Goal: Task Accomplishment & Management: Manage account settings

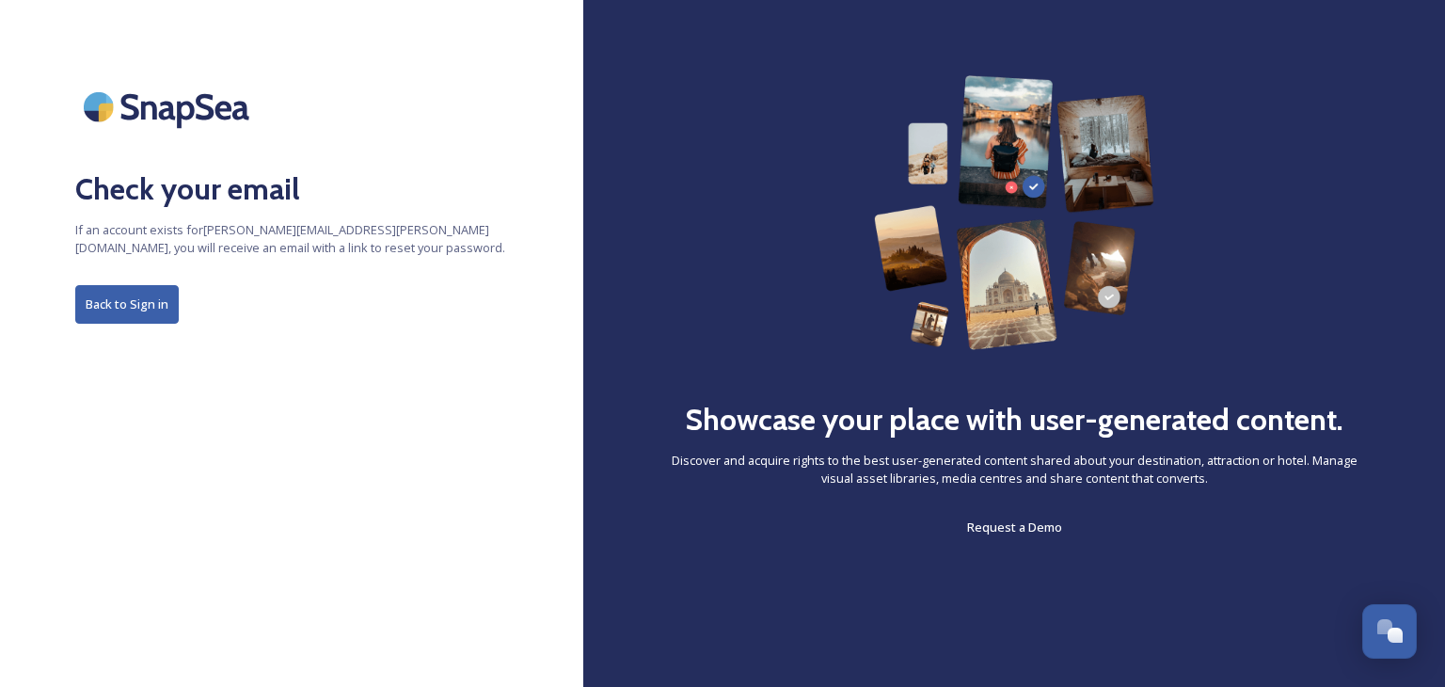
click at [102, 304] on button "Back to Sign in" at bounding box center [126, 304] width 103 height 39
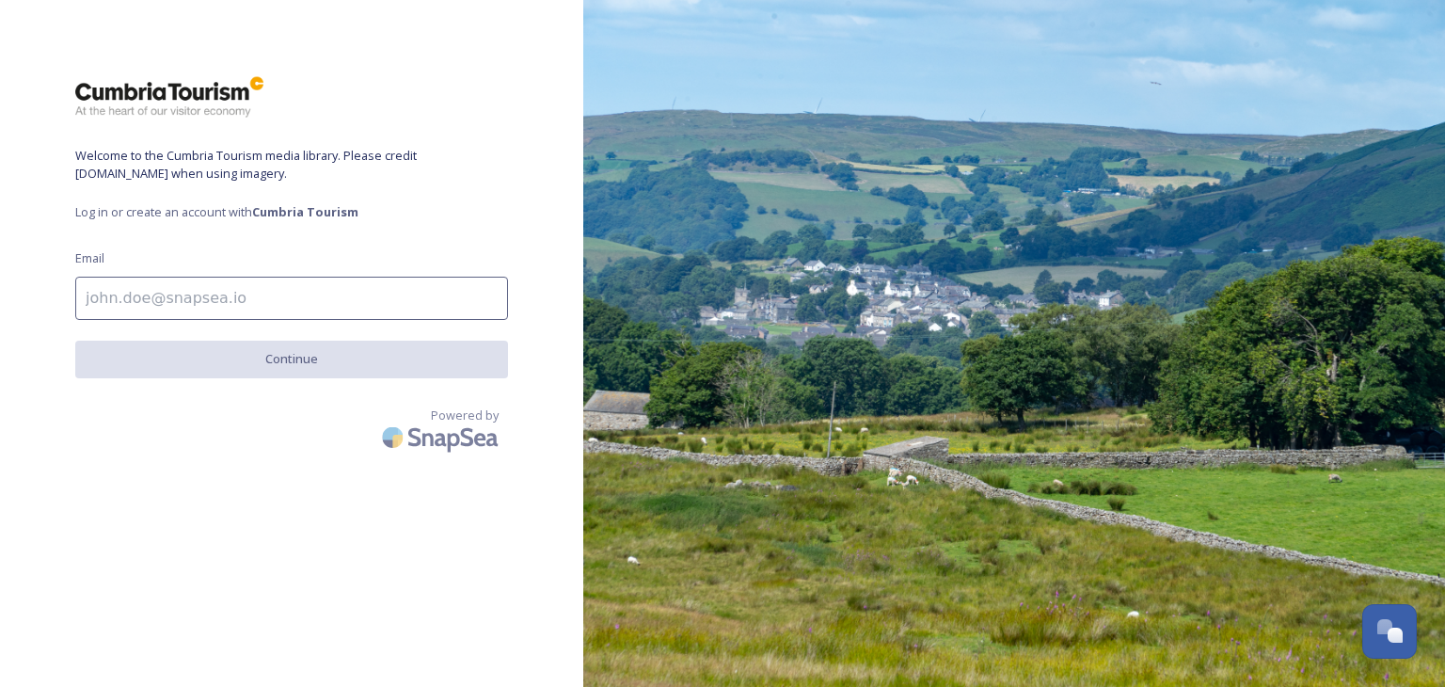
click at [102, 304] on input at bounding box center [291, 298] width 433 height 43
type input "[PERSON_NAME][EMAIL_ADDRESS][PERSON_NAME][DOMAIN_NAME]"
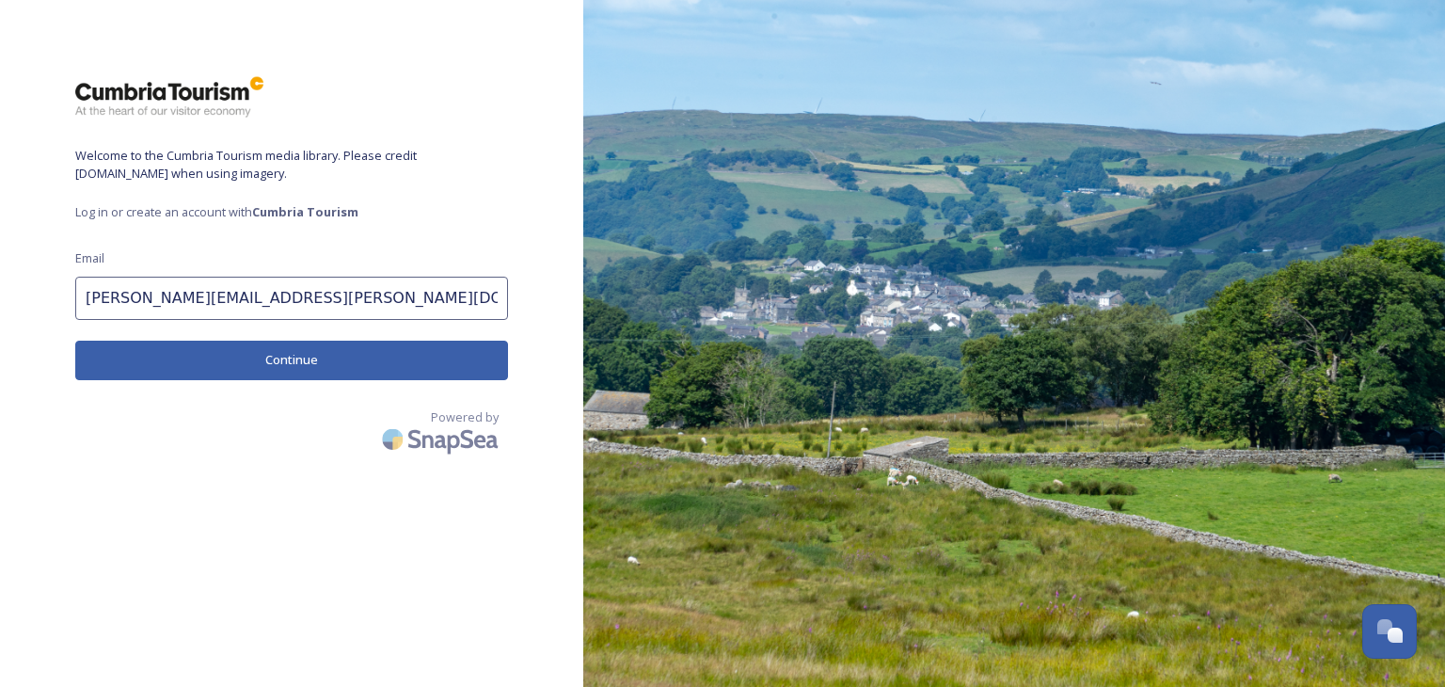
click at [242, 362] on button "Continue" at bounding box center [291, 359] width 433 height 39
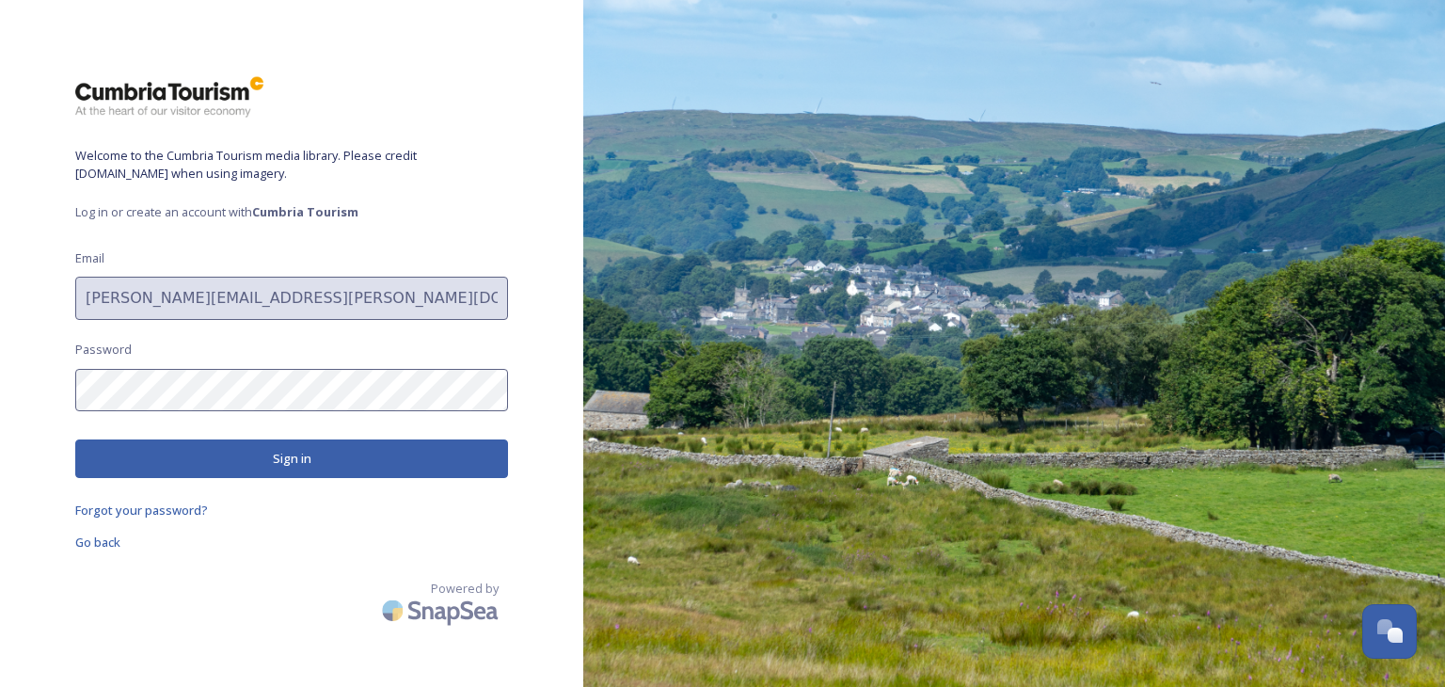
click at [165, 467] on button "Sign in" at bounding box center [291, 458] width 433 height 39
